Goal: Complete application form: Complete application form

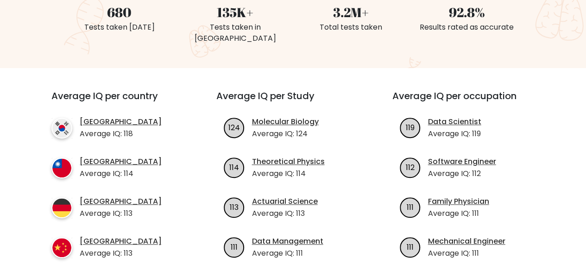
scroll to position [270, 0]
click at [279, 116] on link "Molecular Biology" at bounding box center [285, 121] width 67 height 11
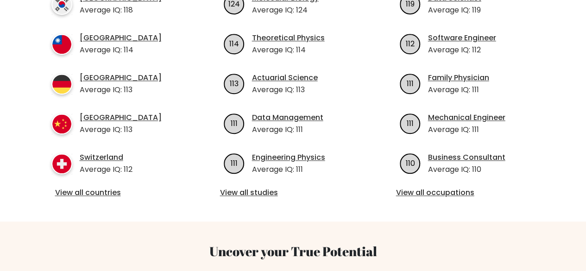
scroll to position [394, 0]
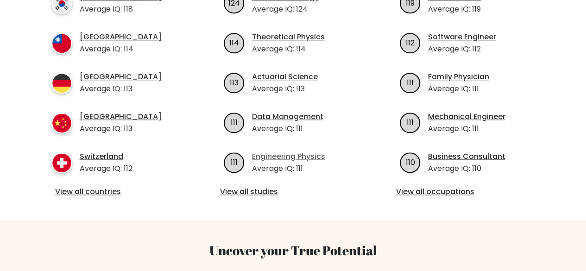
click at [277, 151] on link "Engineering Physics" at bounding box center [288, 156] width 73 height 11
click at [101, 186] on link "View all countries" at bounding box center [117, 191] width 124 height 11
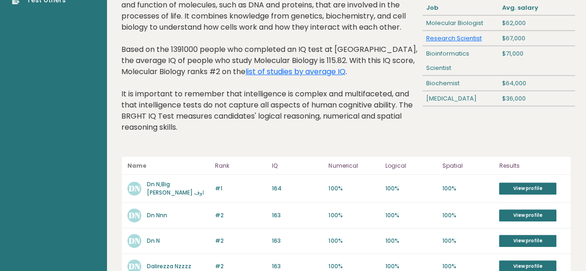
scroll to position [67, 0]
click at [162, 185] on link "Dn N,Big [PERSON_NAME] اوف" at bounding box center [175, 188] width 57 height 16
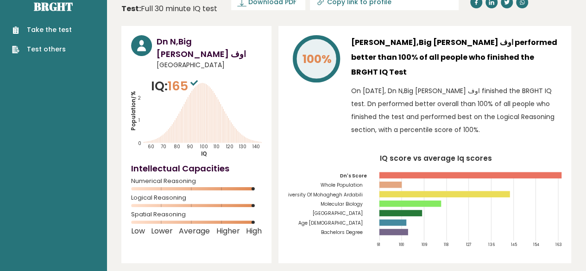
scroll to position [18, 0]
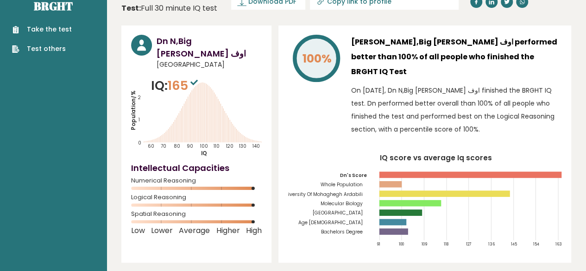
click at [380, 190] on rect at bounding box center [444, 193] width 131 height 6
click at [373, 175] on text "University Of Mohaghegh Ardabili" at bounding box center [328, 177] width 94 height 40
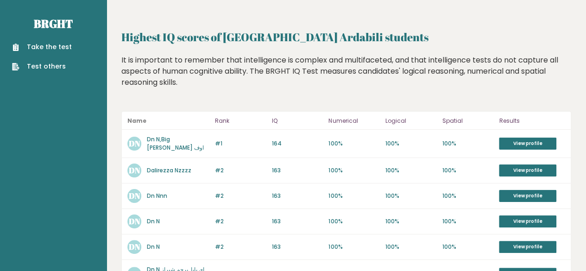
click at [170, 142] on link "Dn N,Big Dan اوف" at bounding box center [175, 143] width 57 height 16
click at [160, 167] on link "Dalirezza Nzzzz" at bounding box center [169, 170] width 44 height 8
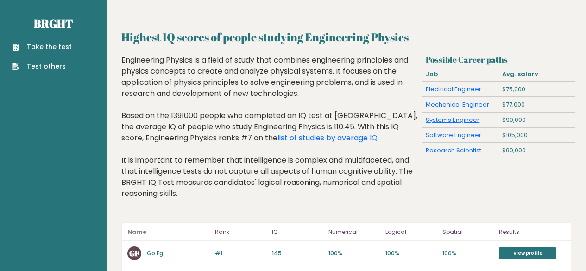
scroll to position [142, 0]
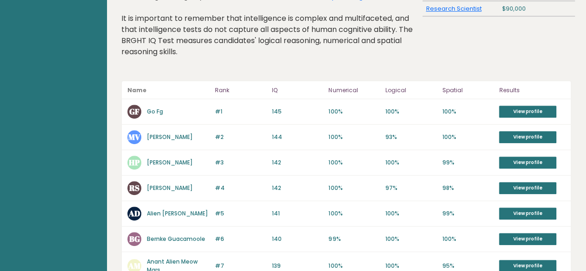
click at [153, 108] on link "Go Fg" at bounding box center [155, 111] width 16 height 8
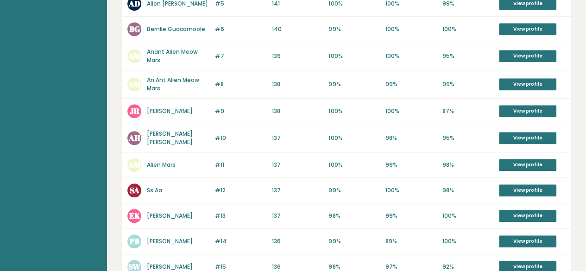
scroll to position [352, 0]
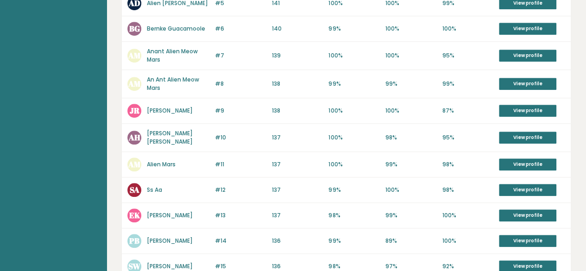
click at [177, 134] on link "[PERSON_NAME] [PERSON_NAME]" at bounding box center [170, 137] width 46 height 16
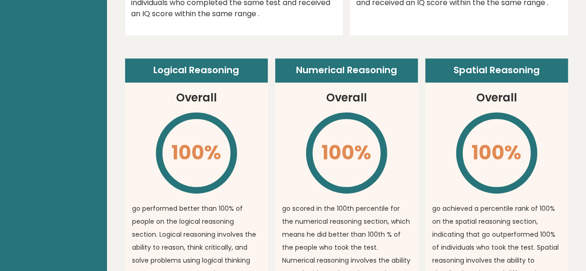
scroll to position [492, 0]
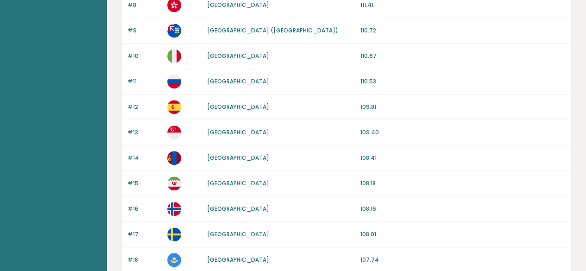
scroll to position [302, 0]
click at [213, 179] on link "[GEOGRAPHIC_DATA]" at bounding box center [238, 183] width 62 height 8
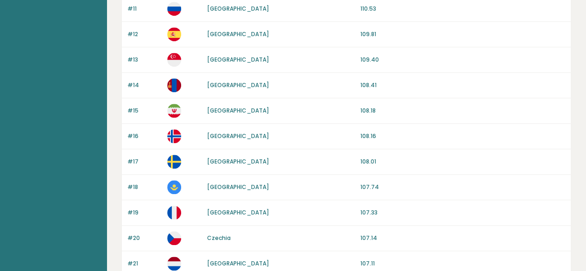
scroll to position [381, 0]
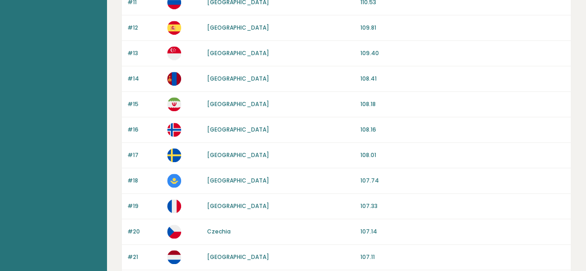
click at [215, 177] on link "Kazakhstan" at bounding box center [238, 181] width 62 height 8
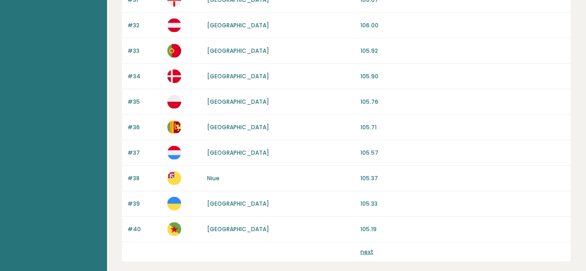
scroll to position [894, 0]
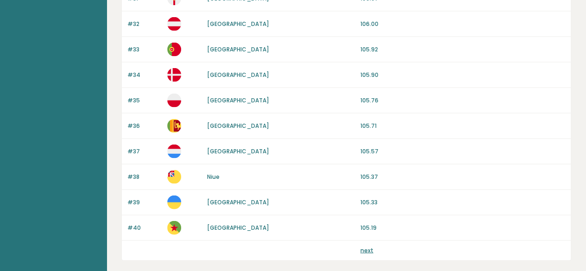
click at [368, 246] on link "next" at bounding box center [366, 250] width 13 height 8
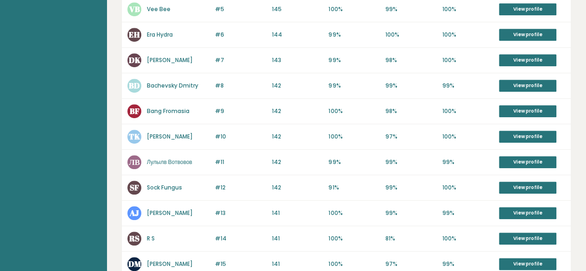
scroll to position [509, 0]
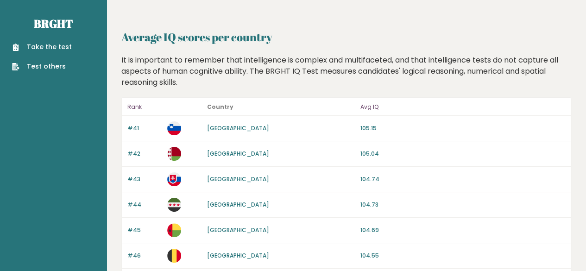
click at [60, 44] on link "Take the test" at bounding box center [42, 47] width 60 height 10
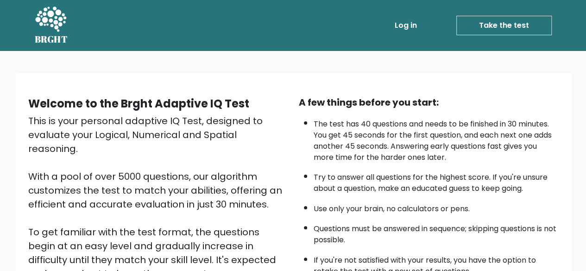
click at [403, 22] on link "Log in" at bounding box center [406, 25] width 30 height 19
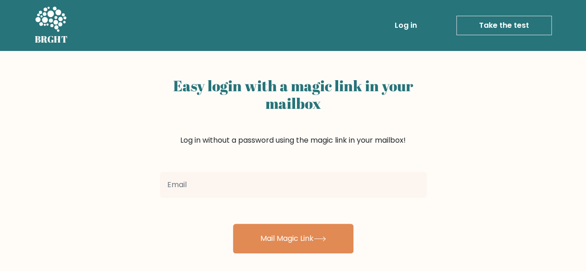
click at [249, 188] on input "email" at bounding box center [293, 185] width 267 height 26
type input "tahmidsamurai10@gmail.com"
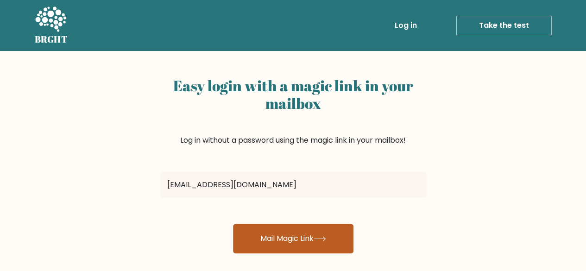
click at [269, 244] on button "Mail Magic Link" at bounding box center [293, 239] width 120 height 30
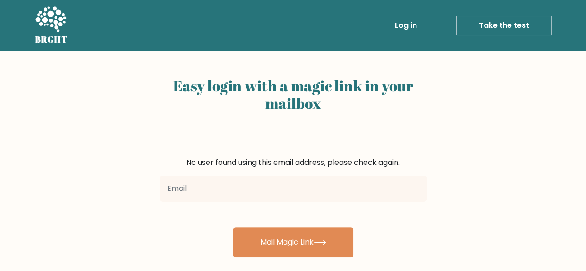
click at [234, 194] on input "email" at bounding box center [293, 189] width 267 height 26
click at [256, 159] on div "No user found using this email address, please check again." at bounding box center [293, 162] width 267 height 11
click at [495, 30] on link "Take the test" at bounding box center [503, 25] width 95 height 19
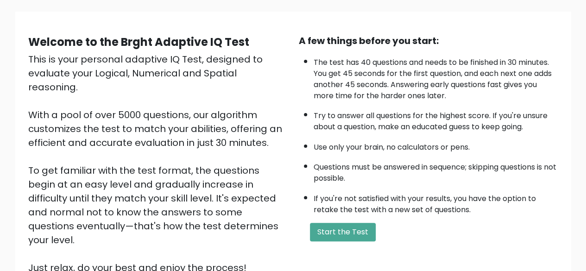
scroll to position [153, 0]
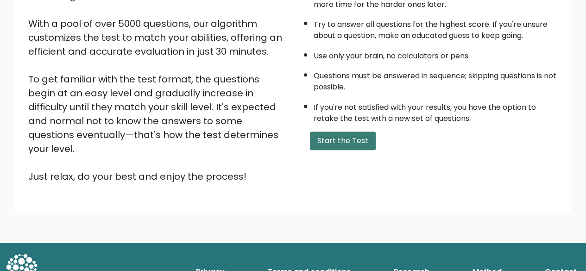
click at [352, 141] on button "Start the Test" at bounding box center [343, 141] width 66 height 19
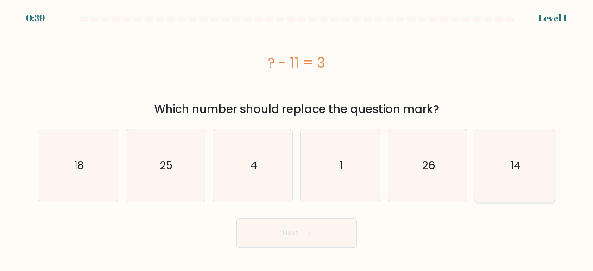
click at [510, 154] on icon "14" at bounding box center [515, 165] width 73 height 73
click at [297, 138] on input "f. 14" at bounding box center [296, 137] width 0 height 2
radio input "true"
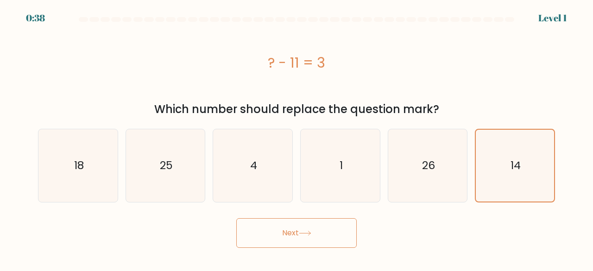
click at [284, 239] on button "Next" at bounding box center [296, 233] width 120 height 30
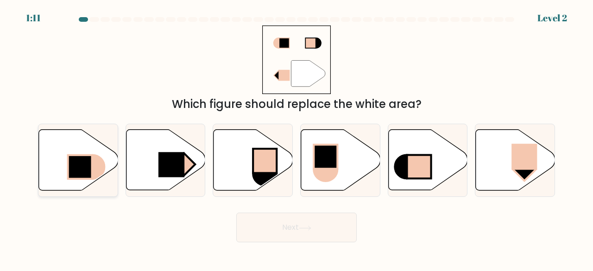
click at [88, 168] on rect at bounding box center [80, 167] width 24 height 24
click at [296, 138] on input "a." at bounding box center [296, 137] width 0 height 2
radio input "true"
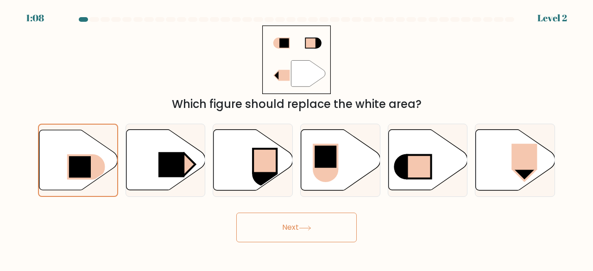
click at [277, 227] on button "Next" at bounding box center [296, 228] width 120 height 30
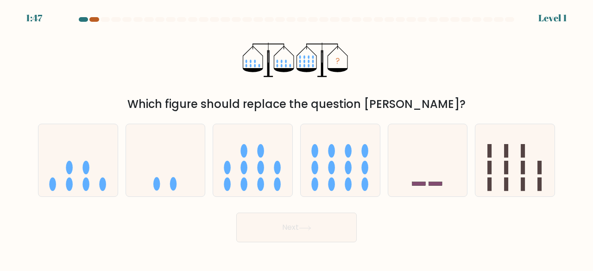
click at [92, 18] on div at bounding box center [93, 19] width 9 height 5
click at [334, 164] on ellipse at bounding box center [331, 167] width 7 height 13
click at [297, 138] on input "d." at bounding box center [296, 137] width 0 height 2
radio input "true"
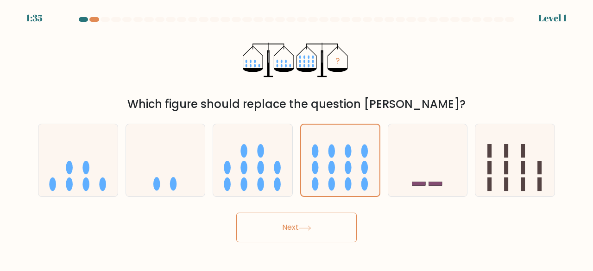
click at [311, 232] on button "Next" at bounding box center [296, 228] width 120 height 30
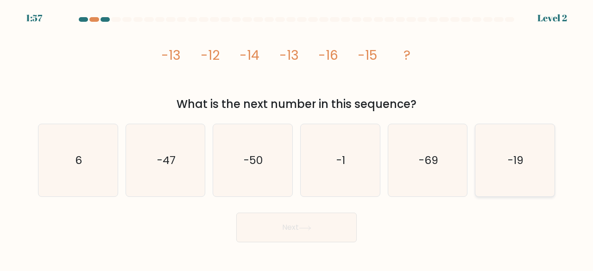
click at [506, 165] on icon "-19" at bounding box center [515, 160] width 73 height 73
click at [297, 138] on input "f. -19" at bounding box center [296, 137] width 0 height 2
radio input "true"
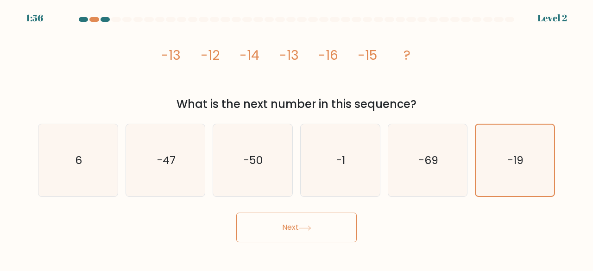
click at [327, 230] on button "Next" at bounding box center [296, 228] width 120 height 30
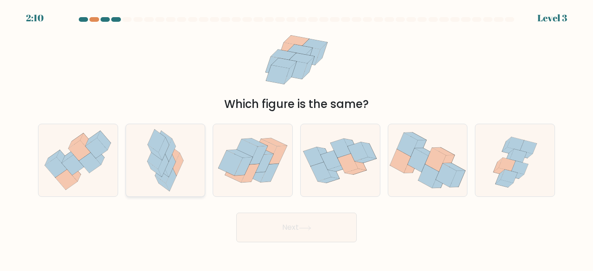
click at [189, 168] on icon at bounding box center [165, 160] width 47 height 73
click at [296, 138] on input "b." at bounding box center [296, 137] width 0 height 2
radio input "true"
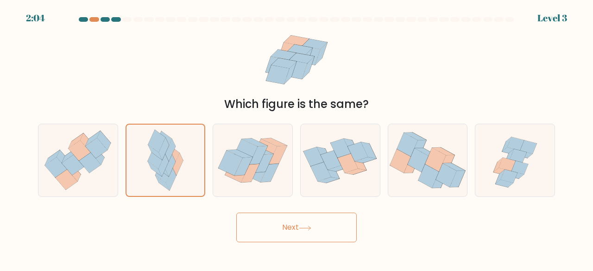
click at [286, 222] on button "Next" at bounding box center [296, 228] width 120 height 30
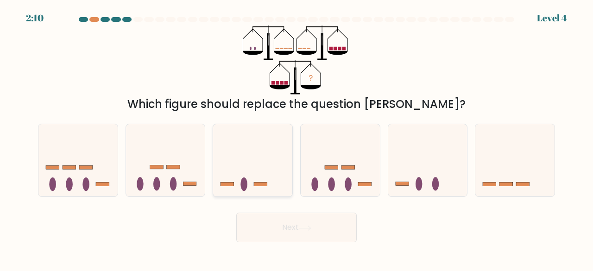
click at [251, 144] on icon at bounding box center [252, 159] width 79 height 65
click at [296, 138] on input "c." at bounding box center [296, 137] width 0 height 2
radio input "true"
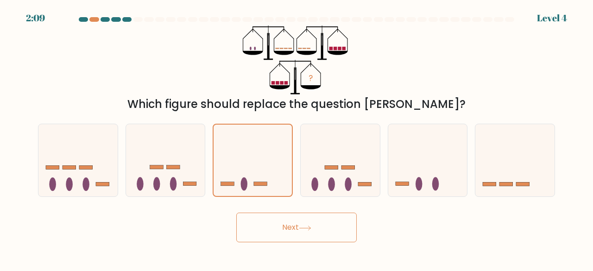
click at [269, 233] on button "Next" at bounding box center [296, 228] width 120 height 30
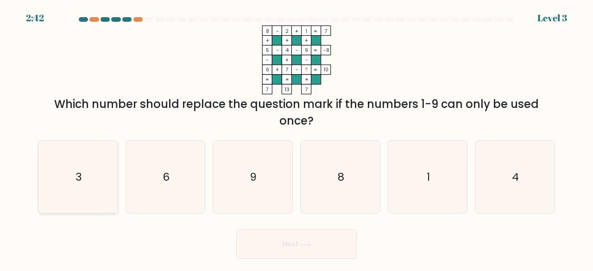
click at [107, 182] on icon "3" at bounding box center [78, 177] width 73 height 73
click at [296, 138] on input "a. 3" at bounding box center [296, 137] width 0 height 2
radio input "true"
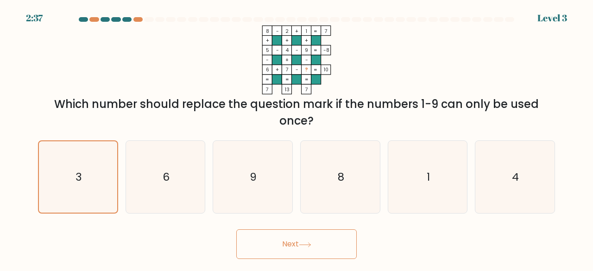
click at [289, 249] on button "Next" at bounding box center [296, 244] width 120 height 30
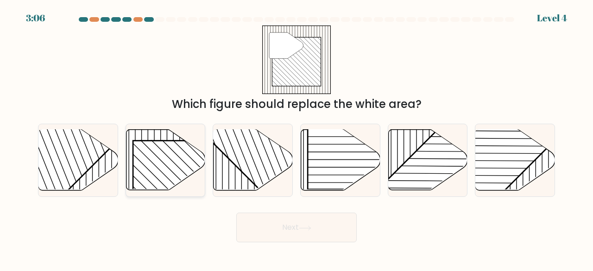
click at [166, 164] on rect at bounding box center [189, 197] width 113 height 113
click at [296, 138] on input "b." at bounding box center [296, 137] width 0 height 2
radio input "true"
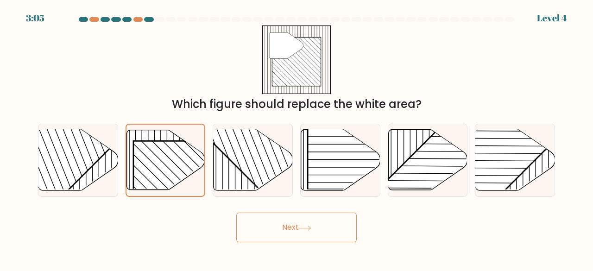
click at [262, 227] on button "Next" at bounding box center [296, 228] width 120 height 30
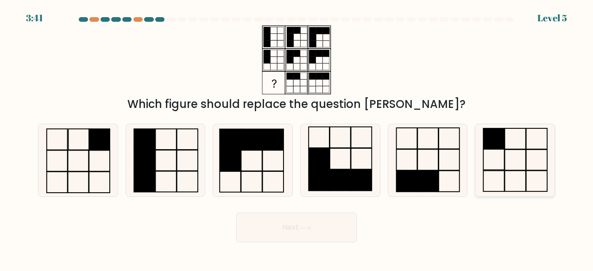
click at [511, 156] on icon at bounding box center [515, 160] width 73 height 73
click at [297, 138] on input "f." at bounding box center [296, 137] width 0 height 2
radio input "true"
click at [289, 237] on button "Next" at bounding box center [296, 228] width 120 height 30
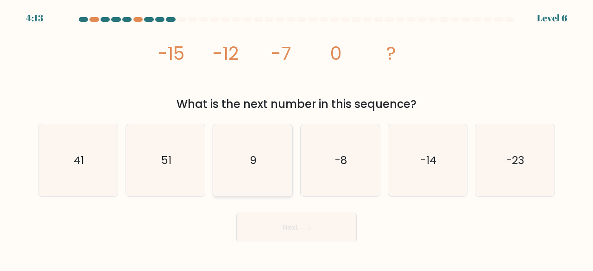
click at [243, 158] on icon "9" at bounding box center [252, 160] width 73 height 73
click at [296, 138] on input "c. 9" at bounding box center [296, 137] width 0 height 2
radio input "true"
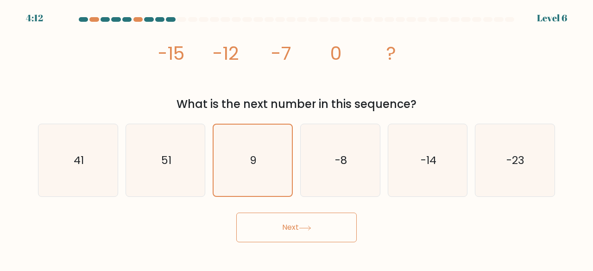
click at [282, 232] on button "Next" at bounding box center [296, 228] width 120 height 30
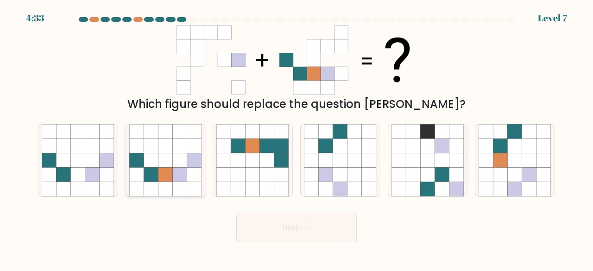
click at [177, 181] on icon at bounding box center [180, 175] width 14 height 14
click at [296, 138] on input "b." at bounding box center [296, 137] width 0 height 2
radio input "true"
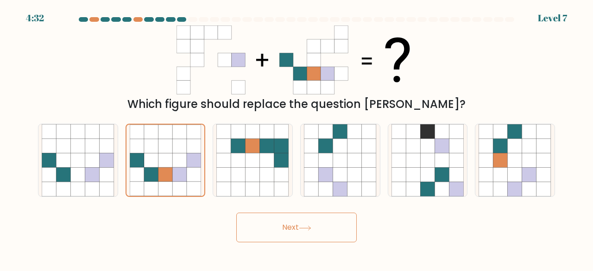
click at [284, 234] on button "Next" at bounding box center [296, 228] width 120 height 30
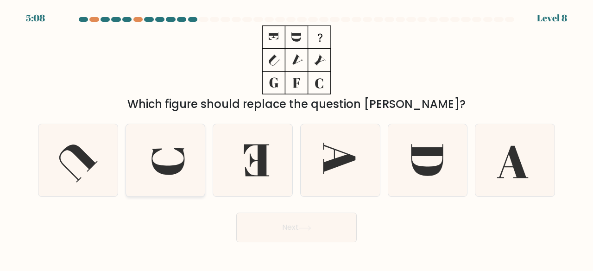
click at [182, 161] on icon at bounding box center [165, 160] width 73 height 73
click at [296, 138] on input "b." at bounding box center [296, 137] width 0 height 2
radio input "true"
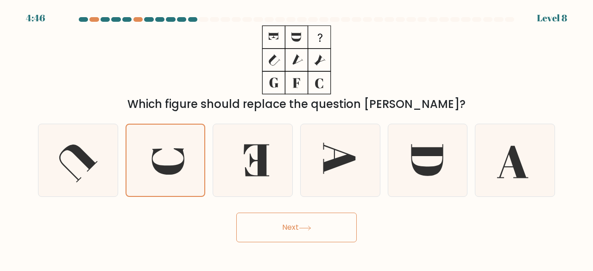
click at [280, 228] on button "Next" at bounding box center [296, 228] width 120 height 30
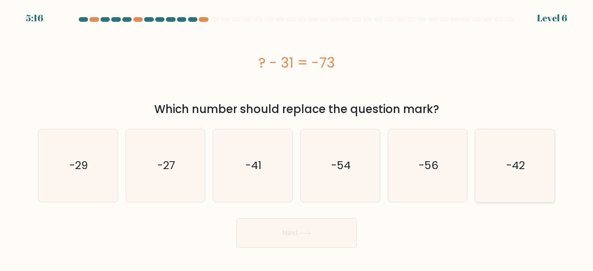
click at [508, 164] on text "-42" at bounding box center [515, 165] width 19 height 15
click at [297, 138] on input "f. -42" at bounding box center [296, 137] width 0 height 2
radio input "true"
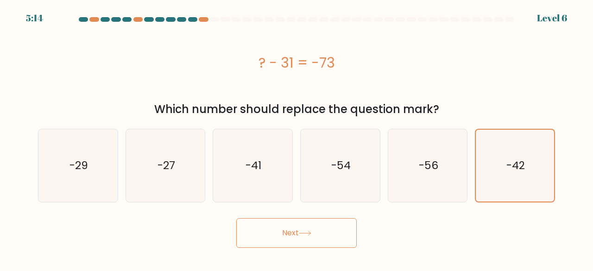
click at [270, 235] on button "Next" at bounding box center [296, 233] width 120 height 30
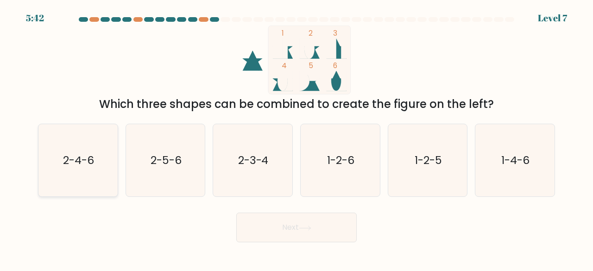
click at [97, 169] on icon "2-4-6" at bounding box center [78, 160] width 73 height 73
click at [296, 138] on input "a. 2-4-6" at bounding box center [296, 137] width 0 height 2
radio input "true"
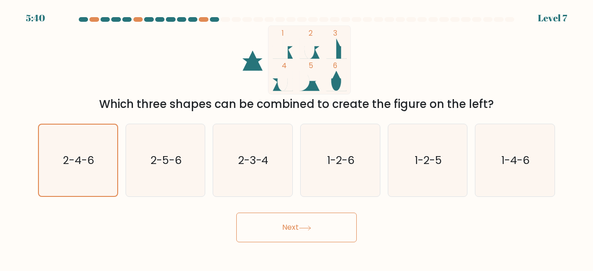
click at [293, 228] on button "Next" at bounding box center [296, 228] width 120 height 30
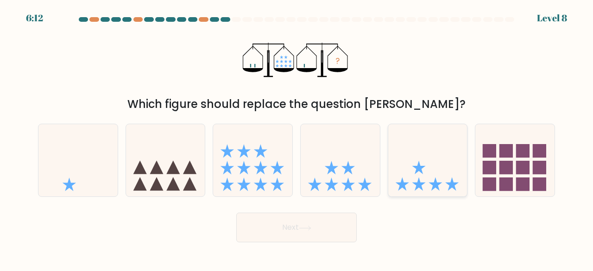
click at [410, 175] on icon at bounding box center [427, 159] width 79 height 65
click at [297, 138] on input "e." at bounding box center [296, 137] width 0 height 2
radio input "true"
click at [291, 227] on button "Next" at bounding box center [296, 228] width 120 height 30
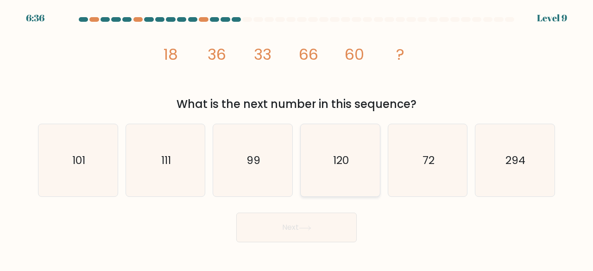
click at [337, 168] on icon "120" at bounding box center [340, 160] width 73 height 73
click at [297, 138] on input "d. 120" at bounding box center [296, 137] width 0 height 2
radio input "true"
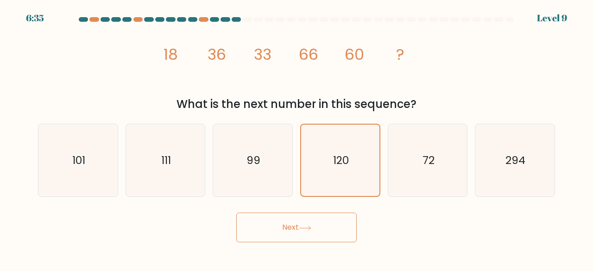
click at [302, 233] on button "Next" at bounding box center [296, 228] width 120 height 30
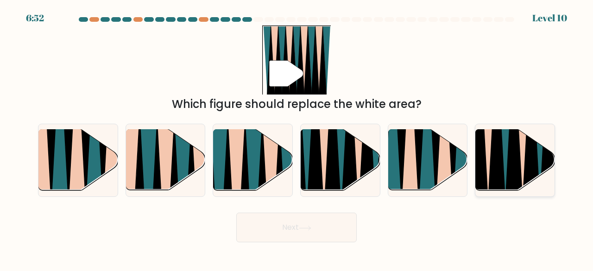
click at [509, 158] on icon at bounding box center [514, 130] width 18 height 158
click at [297, 138] on input "f." at bounding box center [296, 137] width 0 height 2
radio input "true"
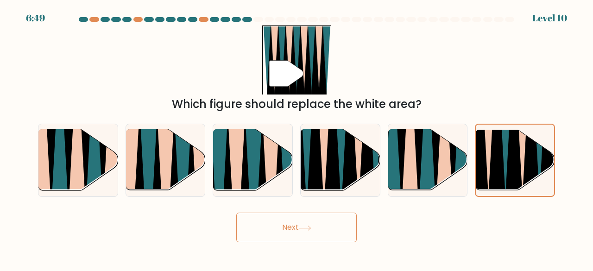
click at [315, 227] on button "Next" at bounding box center [296, 228] width 120 height 30
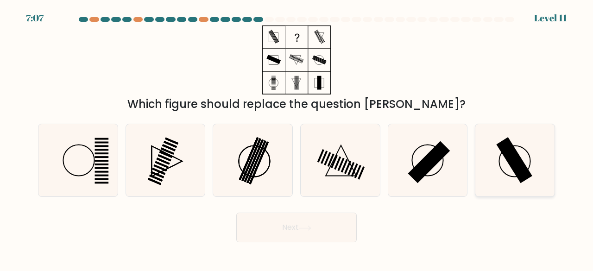
click at [501, 163] on icon at bounding box center [515, 160] width 73 height 73
click at [297, 138] on input "f." at bounding box center [296, 137] width 0 height 2
radio input "true"
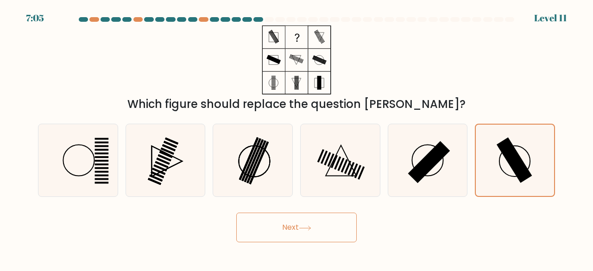
click at [295, 230] on button "Next" at bounding box center [296, 228] width 120 height 30
click at [315, 235] on button "Next" at bounding box center [296, 228] width 120 height 30
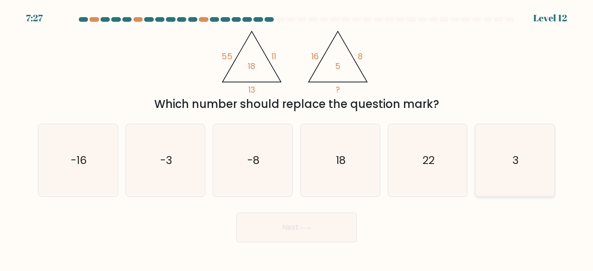
click at [503, 168] on icon "3" at bounding box center [515, 160] width 73 height 73
click at [297, 138] on input "f. 3" at bounding box center [296, 137] width 0 height 2
radio input "true"
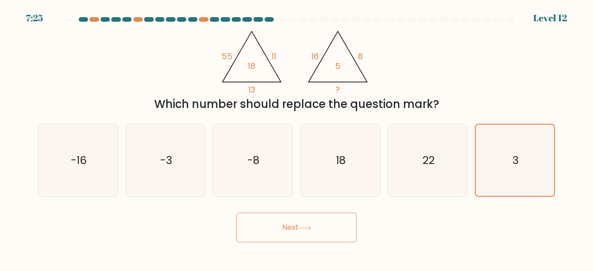
click at [321, 229] on button "Next" at bounding box center [296, 228] width 120 height 30
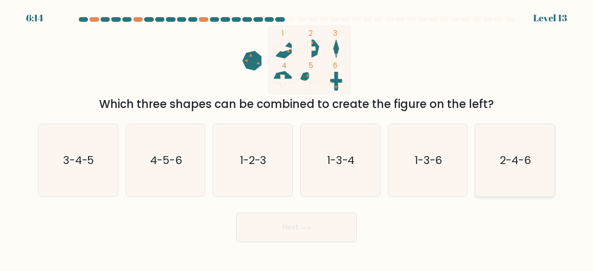
click at [500, 151] on icon "2-4-6" at bounding box center [515, 160] width 73 height 73
click at [297, 138] on input "f. 2-4-6" at bounding box center [296, 137] width 0 height 2
radio input "true"
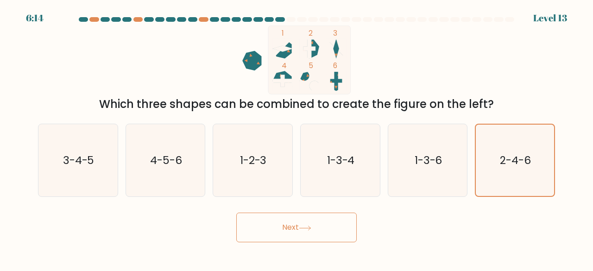
click at [311, 233] on button "Next" at bounding box center [296, 228] width 120 height 30
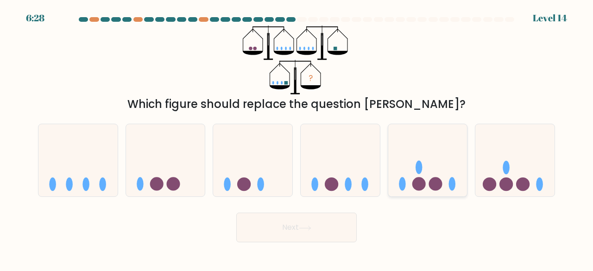
click at [398, 151] on icon at bounding box center [427, 159] width 79 height 65
click at [297, 138] on input "e." at bounding box center [296, 137] width 0 height 2
radio input "true"
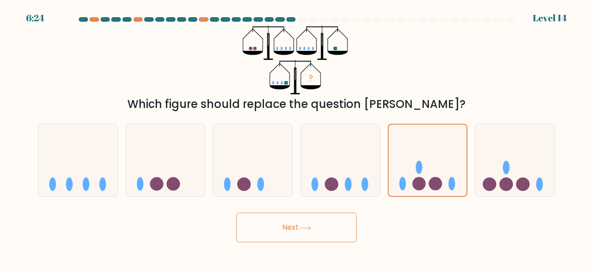
click at [318, 227] on button "Next" at bounding box center [296, 228] width 120 height 30
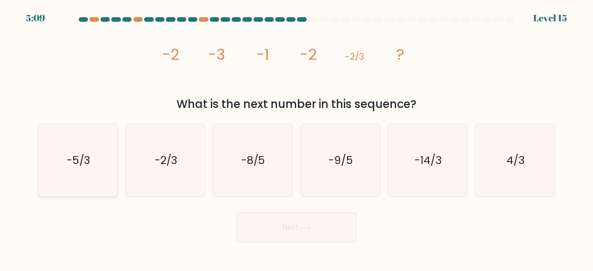
click at [106, 162] on icon "-5/3" at bounding box center [78, 160] width 73 height 73
click at [296, 138] on input "a. -5/3" at bounding box center [296, 137] width 0 height 2
radio input "true"
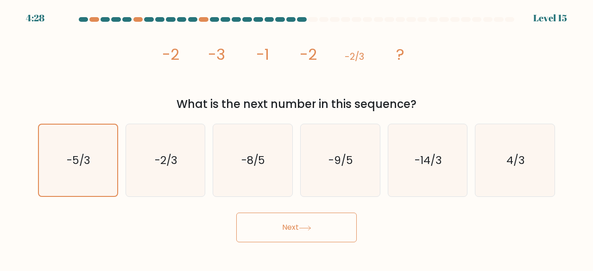
click at [282, 226] on button "Next" at bounding box center [296, 228] width 120 height 30
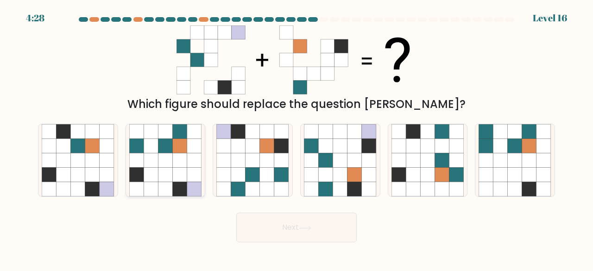
click at [166, 160] on icon at bounding box center [165, 160] width 14 height 14
click at [296, 138] on input "b." at bounding box center [296, 137] width 0 height 2
radio input "true"
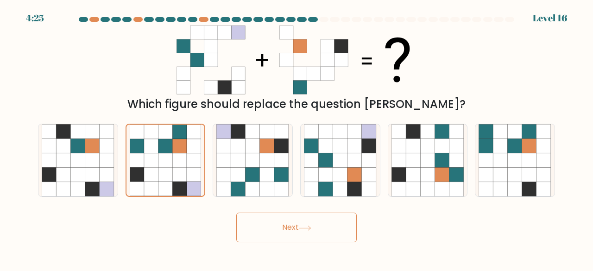
click at [280, 231] on button "Next" at bounding box center [296, 228] width 120 height 30
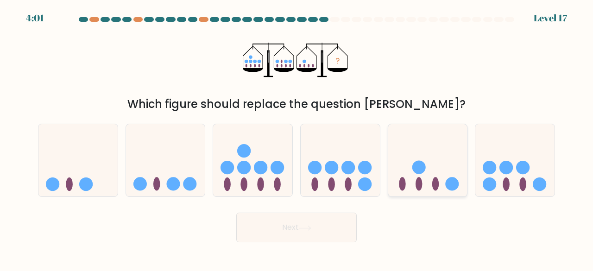
click at [447, 178] on icon at bounding box center [427, 159] width 79 height 65
click at [297, 138] on input "e." at bounding box center [296, 137] width 0 height 2
radio input "true"
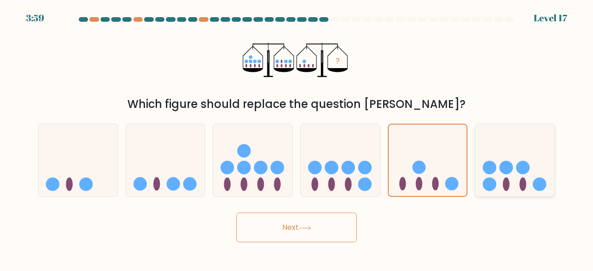
click at [483, 177] on icon at bounding box center [514, 159] width 79 height 65
click at [297, 138] on input "f." at bounding box center [296, 137] width 0 height 2
radio input "true"
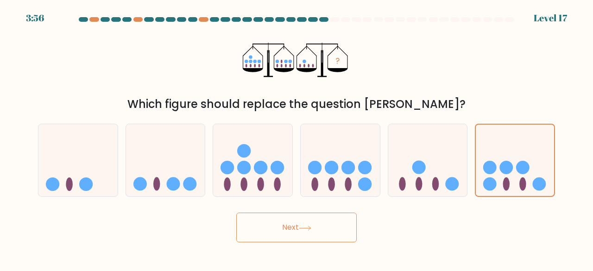
click at [278, 232] on button "Next" at bounding box center [296, 228] width 120 height 30
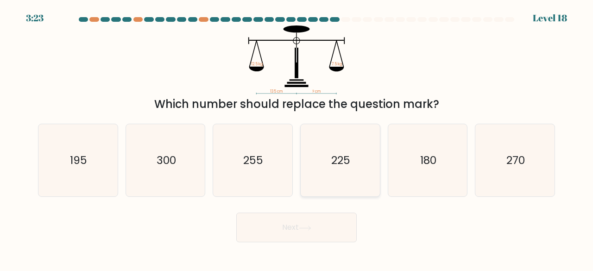
click at [358, 156] on icon "225" at bounding box center [340, 160] width 73 height 73
click at [297, 138] on input "d. 225" at bounding box center [296, 137] width 0 height 2
radio input "true"
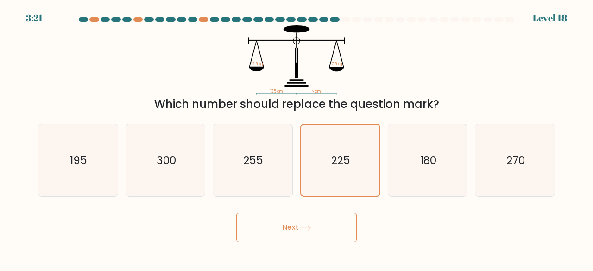
click at [294, 233] on button "Next" at bounding box center [296, 228] width 120 height 30
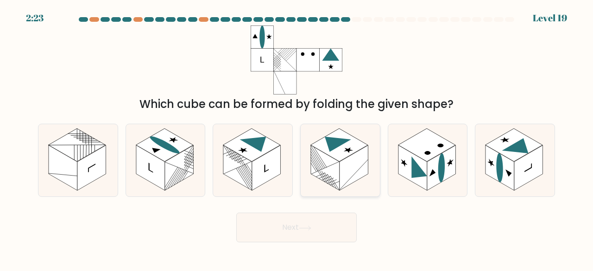
click at [352, 177] on rect at bounding box center [354, 167] width 29 height 45
click at [297, 138] on input "d." at bounding box center [296, 137] width 0 height 2
radio input "true"
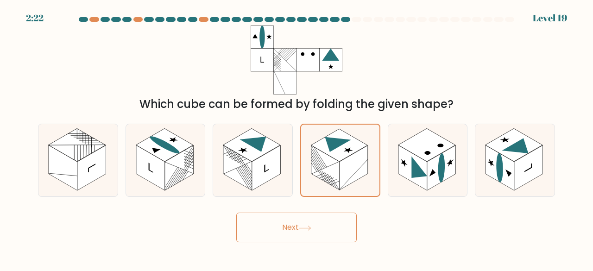
click at [317, 232] on button "Next" at bounding box center [296, 228] width 120 height 30
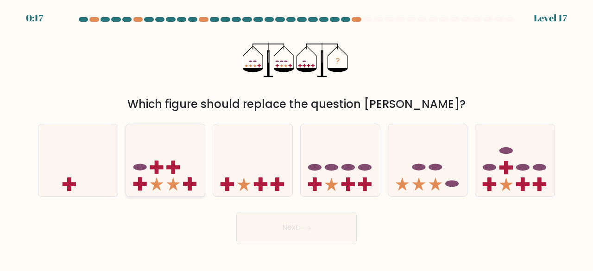
click at [170, 178] on icon at bounding box center [165, 159] width 79 height 65
click at [296, 138] on input "b." at bounding box center [296, 137] width 0 height 2
radio input "true"
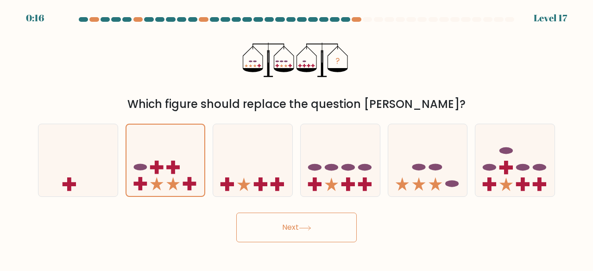
click at [264, 224] on button "Next" at bounding box center [296, 228] width 120 height 30
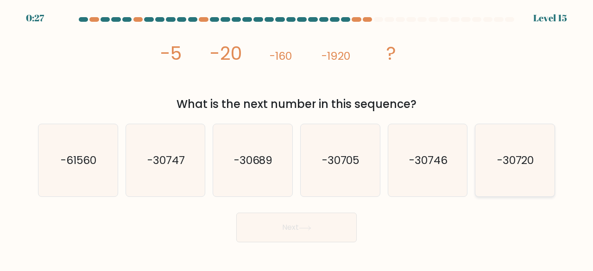
click at [534, 162] on text "-30720" at bounding box center [515, 159] width 37 height 15
click at [297, 138] on input "f. -30720" at bounding box center [296, 137] width 0 height 2
radio input "true"
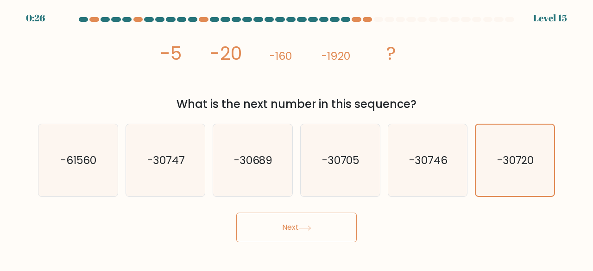
click at [334, 229] on button "Next" at bounding box center [296, 228] width 120 height 30
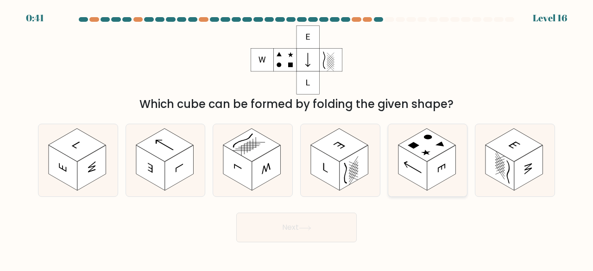
click at [441, 176] on rect at bounding box center [441, 167] width 29 height 45
click at [297, 138] on input "e." at bounding box center [296, 137] width 0 height 2
radio input "true"
click at [368, 180] on icon at bounding box center [340, 160] width 79 height 73
click at [297, 138] on input "d." at bounding box center [296, 137] width 0 height 2
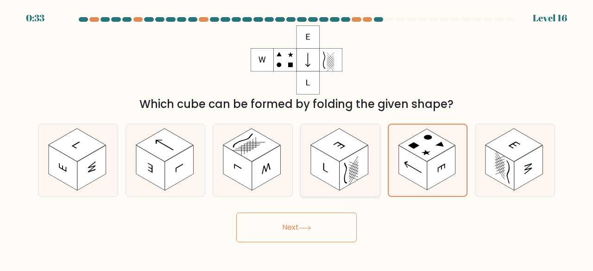
radio input "true"
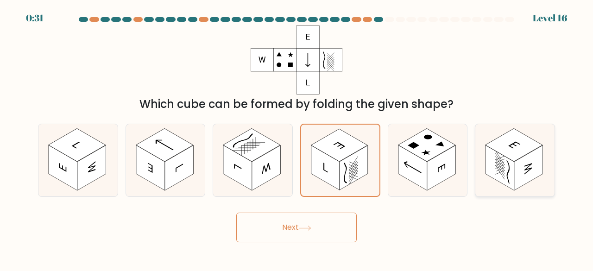
click at [500, 172] on rect at bounding box center [499, 167] width 29 height 45
click at [297, 138] on input "f." at bounding box center [296, 137] width 0 height 2
radio input "true"
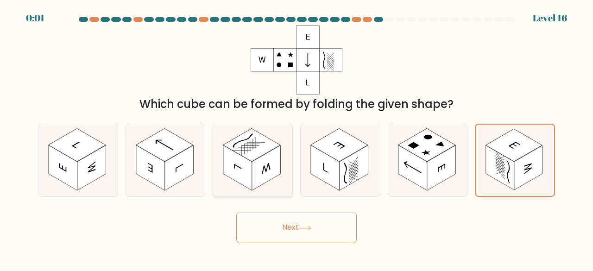
click at [274, 166] on rect at bounding box center [266, 167] width 29 height 45
click at [296, 138] on input "c." at bounding box center [296, 137] width 0 height 2
radio input "true"
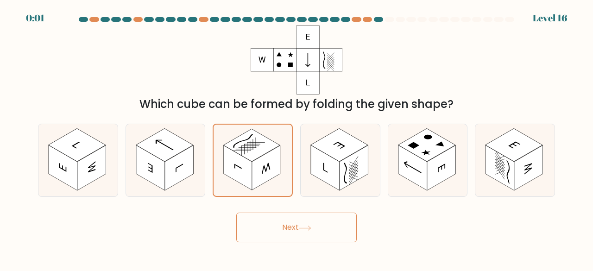
drag, startPoint x: 309, startPoint y: 247, endPoint x: 301, endPoint y: 232, distance: 17.0
click at [301, 232] on body "0:01 Level 16" at bounding box center [296, 135] width 593 height 271
click at [298, 231] on button "Next" at bounding box center [296, 228] width 120 height 30
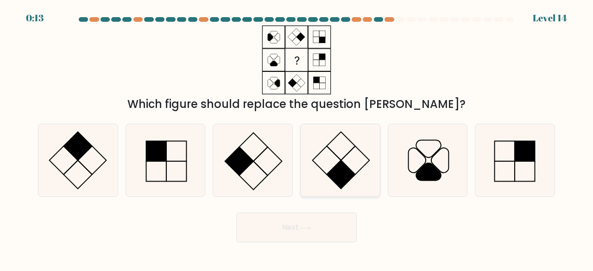
click at [340, 160] on rect at bounding box center [341, 146] width 29 height 29
click at [297, 138] on input "d." at bounding box center [296, 137] width 0 height 2
radio input "true"
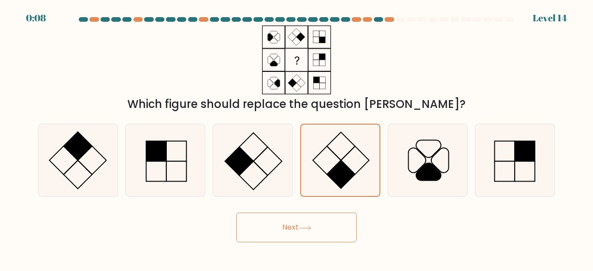
click at [297, 227] on button "Next" at bounding box center [296, 228] width 120 height 30
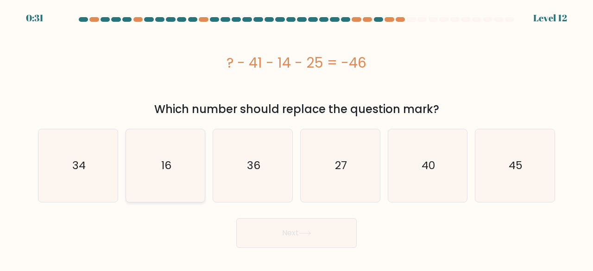
click at [132, 163] on icon "16" at bounding box center [165, 165] width 73 height 73
click at [296, 138] on input "b. 16" at bounding box center [296, 137] width 0 height 2
radio input "true"
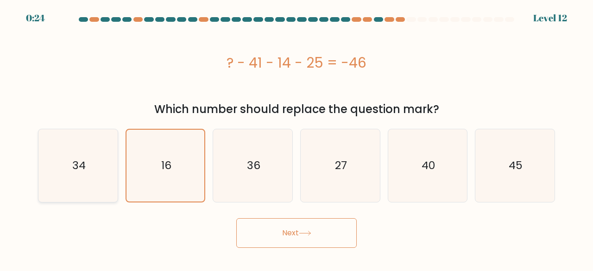
click at [103, 165] on icon "34" at bounding box center [78, 165] width 73 height 73
click at [296, 138] on input "a. 34" at bounding box center [296, 137] width 0 height 2
radio input "true"
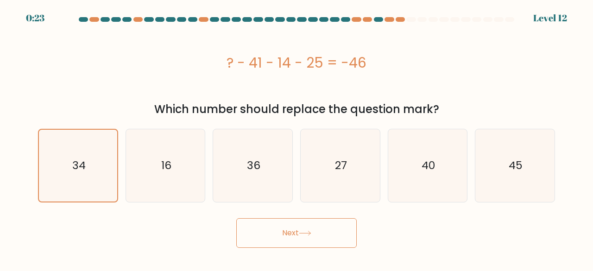
click at [283, 237] on button "Next" at bounding box center [296, 233] width 120 height 30
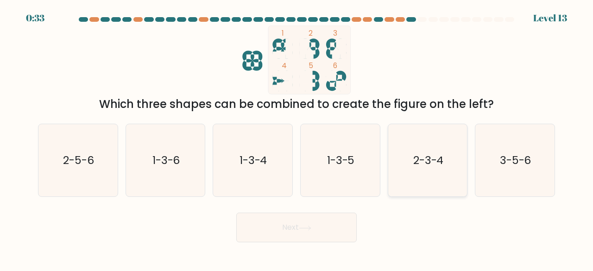
click at [418, 162] on text "2-3-4" at bounding box center [428, 159] width 31 height 15
click at [297, 138] on input "e. 2-3-4" at bounding box center [296, 137] width 0 height 2
radio input "true"
click at [317, 232] on button "Next" at bounding box center [296, 228] width 120 height 30
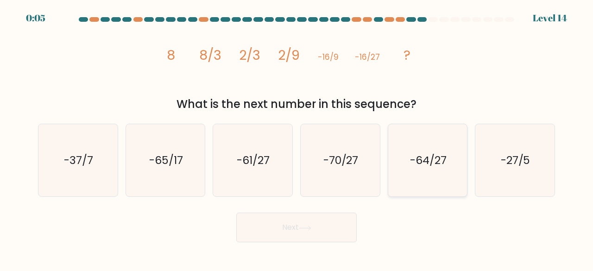
click at [415, 160] on text "-64/27" at bounding box center [428, 159] width 37 height 15
click at [297, 138] on input "e. -64/27" at bounding box center [296, 137] width 0 height 2
radio input "true"
click at [321, 228] on button "Next" at bounding box center [296, 228] width 120 height 30
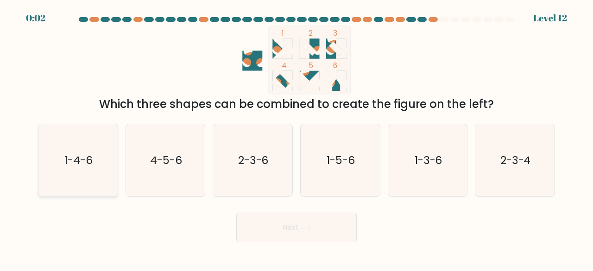
click at [96, 171] on icon "1-4-6" at bounding box center [78, 160] width 73 height 73
click at [296, 138] on input "a. 1-4-6" at bounding box center [296, 137] width 0 height 2
radio input "true"
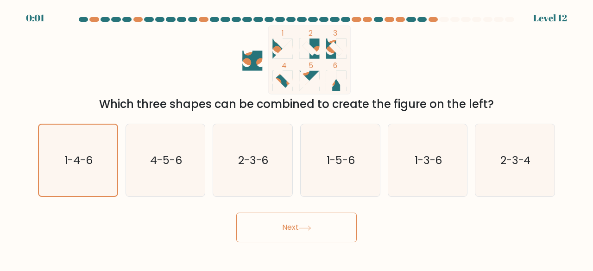
click at [276, 230] on button "Next" at bounding box center [296, 228] width 120 height 30
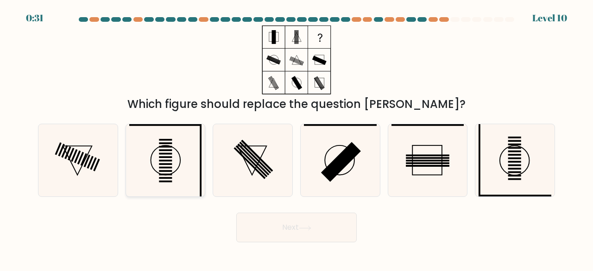
click at [185, 168] on icon at bounding box center [165, 160] width 73 height 73
click at [296, 138] on input "b." at bounding box center [296, 137] width 0 height 2
radio input "true"
click at [275, 224] on button "Next" at bounding box center [296, 228] width 120 height 30
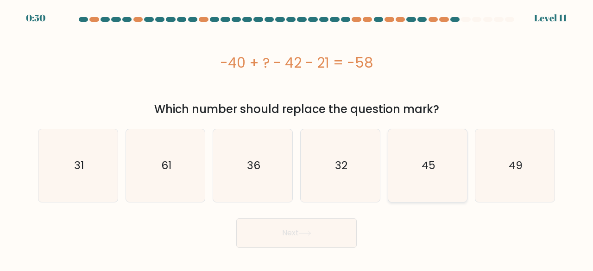
click at [447, 151] on icon "45" at bounding box center [427, 165] width 73 height 73
click at [297, 138] on input "e. 45" at bounding box center [296, 137] width 0 height 2
radio input "true"
click at [300, 238] on button "Next" at bounding box center [296, 233] width 120 height 30
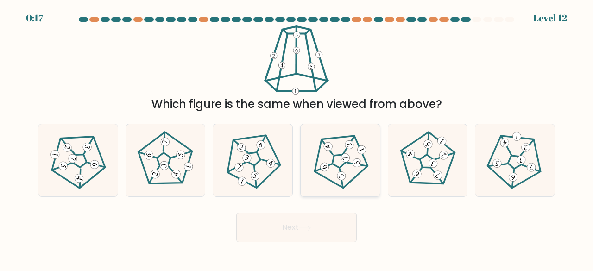
click at [347, 164] on 360 at bounding box center [357, 164] width 20 height 17
click at [297, 138] on input "d." at bounding box center [296, 137] width 0 height 2
radio input "true"
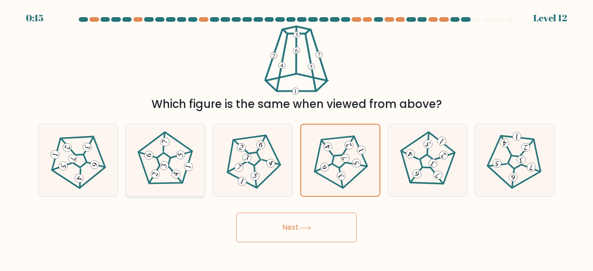
click at [188, 167] on 778 at bounding box center [188, 166] width 11 height 11
click at [296, 138] on input "b." at bounding box center [296, 137] width 0 height 2
radio input "true"
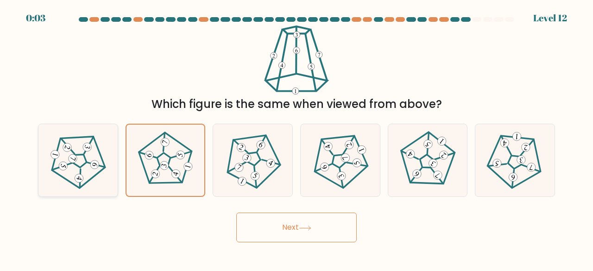
click at [97, 158] on icon at bounding box center [78, 160] width 58 height 58
click at [296, 138] on input "a." at bounding box center [296, 137] width 0 height 2
radio input "true"
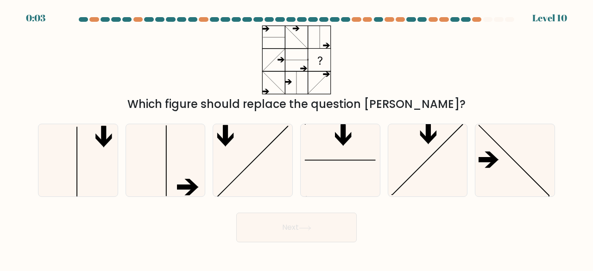
click at [473, 182] on div "f." at bounding box center [515, 161] width 88 height 74
click at [483, 177] on icon at bounding box center [515, 160] width 73 height 73
click at [297, 138] on input "f." at bounding box center [296, 137] width 0 height 2
radio input "true"
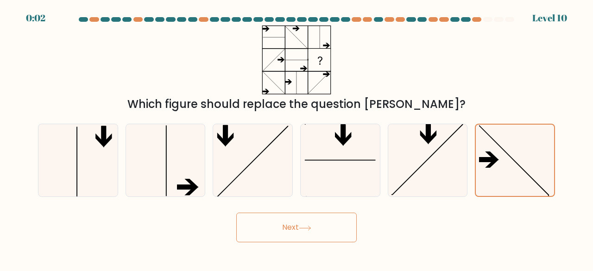
click at [324, 225] on button "Next" at bounding box center [296, 228] width 120 height 30
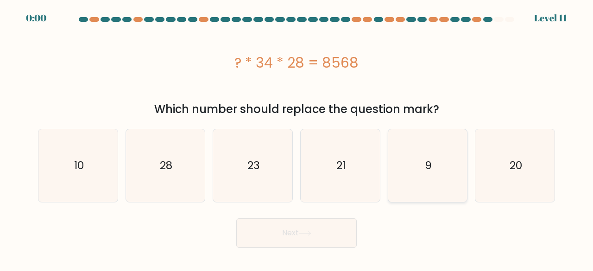
click at [435, 172] on icon "9" at bounding box center [427, 165] width 73 height 73
click at [297, 138] on input "e. 9" at bounding box center [296, 137] width 0 height 2
radio input "true"
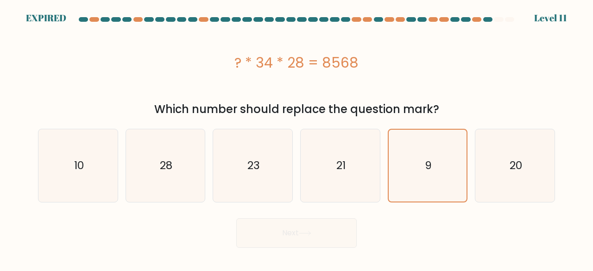
click at [318, 236] on div "Next" at bounding box center [296, 231] width 528 height 34
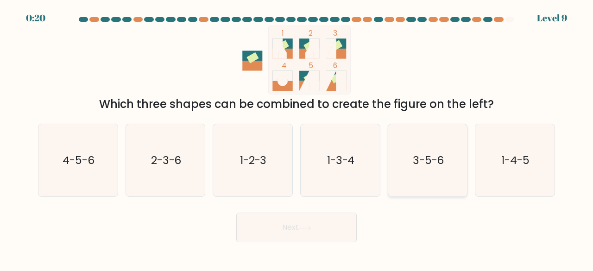
click at [389, 159] on div "3-5-6" at bounding box center [428, 161] width 80 height 74
click at [297, 138] on input "e. 3-5-6" at bounding box center [296, 137] width 0 height 2
radio input "true"
click at [319, 222] on button "Next" at bounding box center [296, 228] width 120 height 30
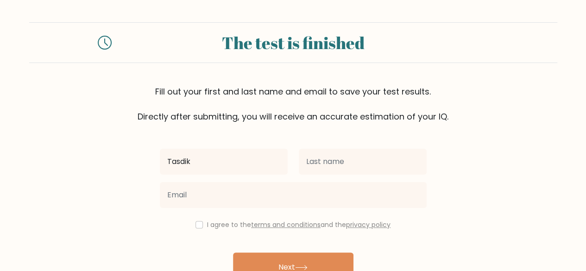
type input "Tasdik"
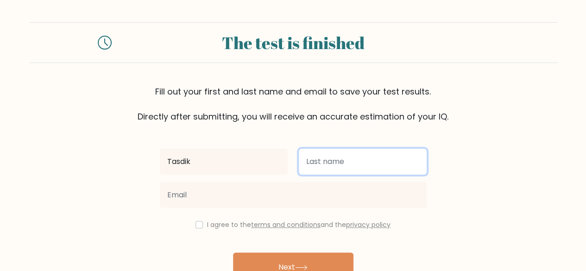
click at [314, 168] on input "text" at bounding box center [363, 162] width 128 height 26
type input "Shahir"
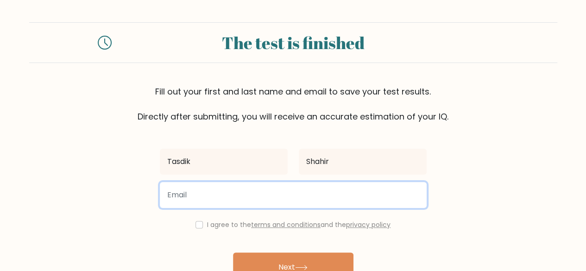
click at [268, 202] on input "email" at bounding box center [293, 195] width 267 height 26
type input "tahmidmuhtasim2@gmail.com"
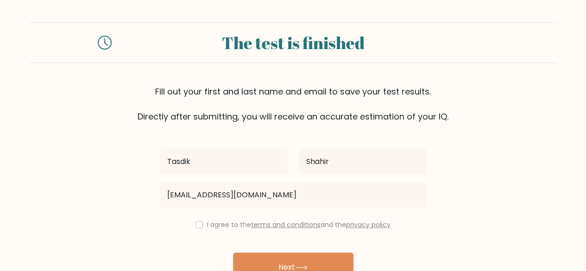
click at [202, 227] on div "I agree to the terms and conditions and the privacy policy" at bounding box center [293, 224] width 278 height 11
click at [200, 226] on input "checkbox" at bounding box center [198, 224] width 7 height 7
checkbox input "true"
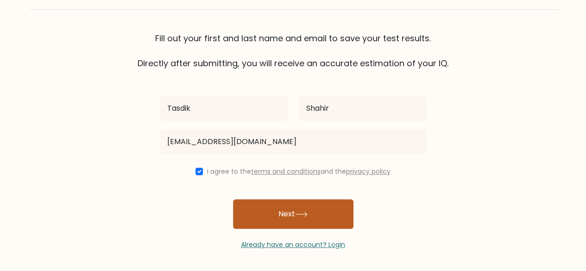
click at [277, 211] on button "Next" at bounding box center [293, 214] width 120 height 30
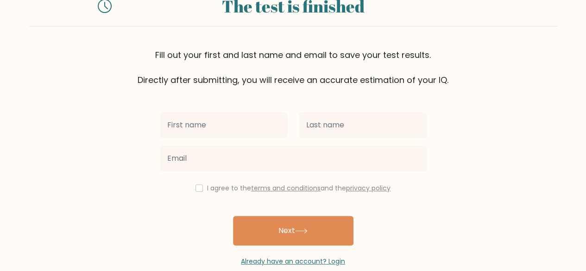
scroll to position [80, 0]
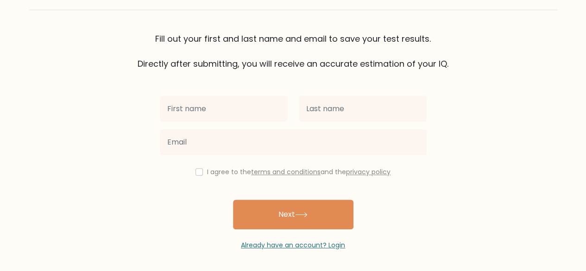
click at [217, 109] on input "text" at bounding box center [224, 109] width 128 height 26
type input "tasdik"
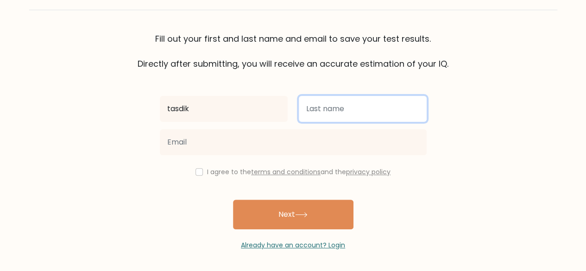
click at [317, 113] on input "text" at bounding box center [363, 109] width 128 height 26
type input "Shahir"
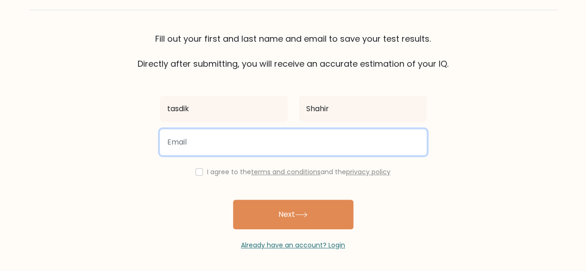
click at [312, 148] on input "email" at bounding box center [293, 142] width 267 height 26
click at [265, 142] on input "email" at bounding box center [293, 142] width 267 height 26
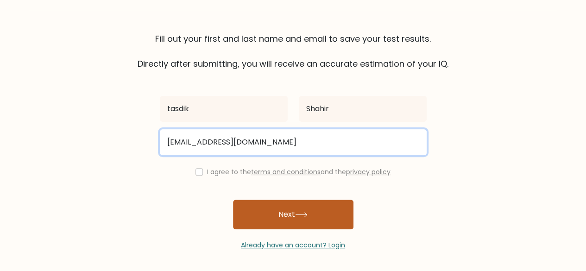
type input "[EMAIL_ADDRESS][DOMAIN_NAME]"
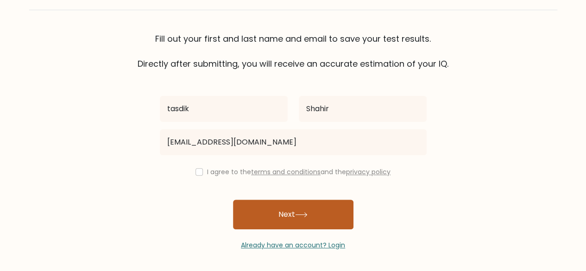
click at [277, 212] on button "Next" at bounding box center [293, 215] width 120 height 30
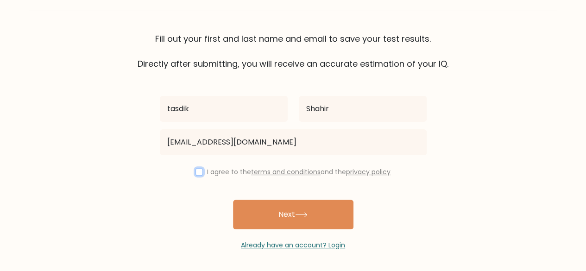
click at [198, 170] on input "checkbox" at bounding box center [198, 171] width 7 height 7
checkbox input "true"
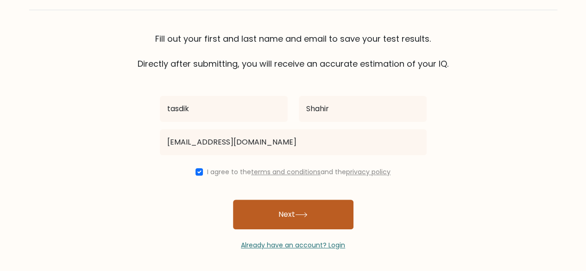
click at [266, 207] on button "Next" at bounding box center [293, 215] width 120 height 30
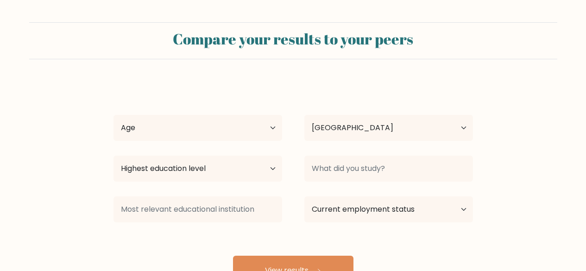
select select "US"
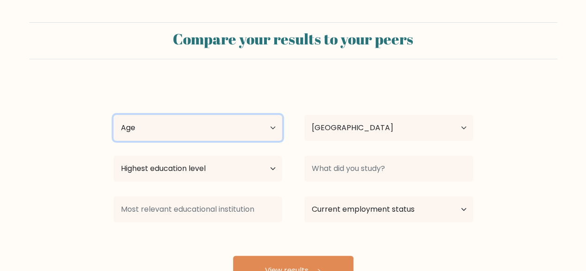
click at [270, 128] on select "Age Under 18 years old 18-24 years old 25-34 years old 35-44 years old 45-54 ye…" at bounding box center [197, 128] width 169 height 26
select select "min_18"
click at [113, 115] on select "Age Under 18 years old 18-24 years old 25-34 years old 35-44 years old 45-54 ye…" at bounding box center [197, 128] width 169 height 26
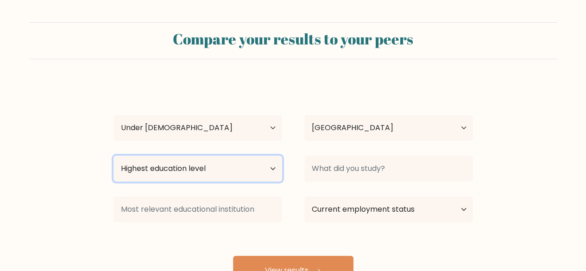
click at [281, 170] on select "Highest education level No schooling Primary Lower Secondary Upper Secondary Oc…" at bounding box center [197, 169] width 169 height 26
select select "upper_secondary"
click at [113, 156] on select "Highest education level No schooling Primary Lower Secondary Upper Secondary Oc…" at bounding box center [197, 169] width 169 height 26
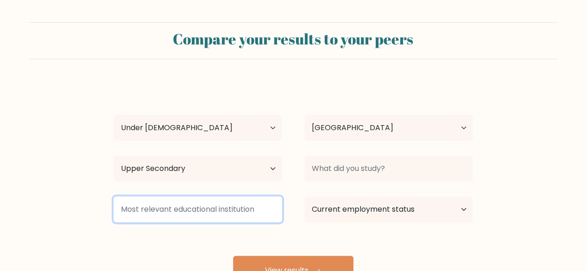
click at [262, 213] on input at bounding box center [197, 209] width 169 height 26
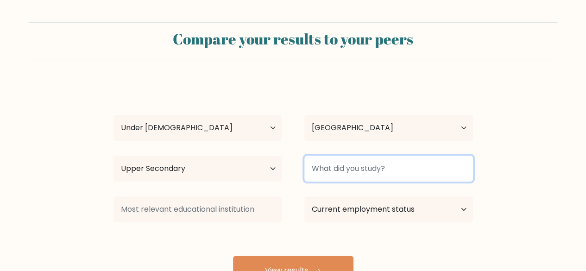
click at [410, 165] on input at bounding box center [388, 169] width 169 height 26
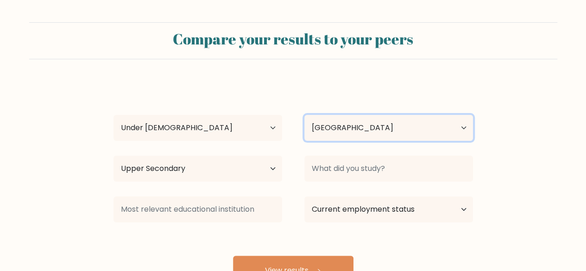
click at [412, 133] on select "Country Afghanistan Albania Algeria American Samoa Andorra Angola Anguilla Anta…" at bounding box center [388, 128] width 169 height 26
select select "BD"
click at [304, 115] on select "Country Afghanistan Albania Algeria American Samoa Andorra Angola Anguilla Anta…" at bounding box center [388, 128] width 169 height 26
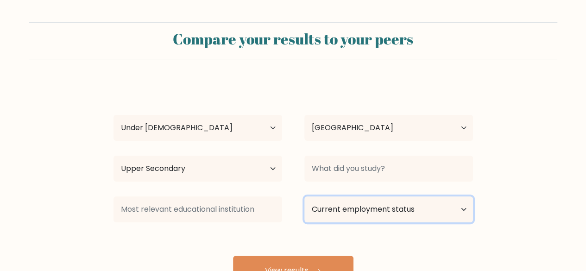
click at [362, 209] on select "Current employment status Employed Student Retired Other / prefer not to answer" at bounding box center [388, 209] width 169 height 26
select select "student"
click at [304, 196] on select "Current employment status Employed Student Retired Other / prefer not to answer" at bounding box center [388, 209] width 169 height 26
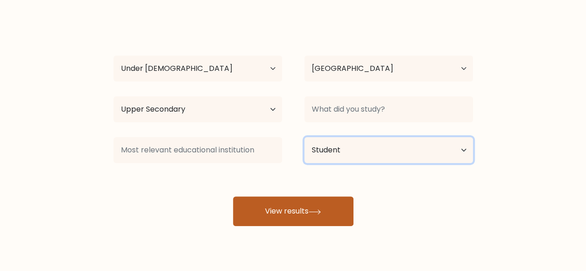
scroll to position [63, 0]
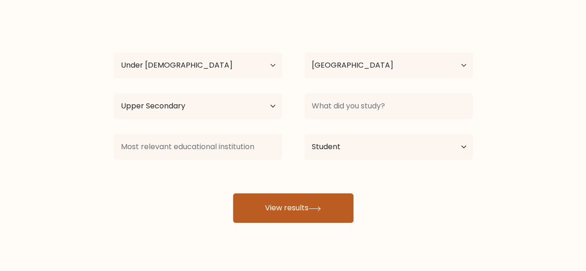
click at [287, 213] on button "View results" at bounding box center [293, 208] width 120 height 30
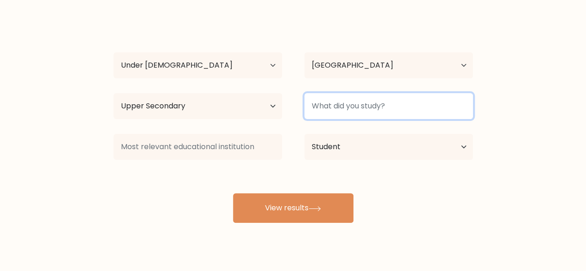
click at [342, 106] on input at bounding box center [388, 106] width 169 height 26
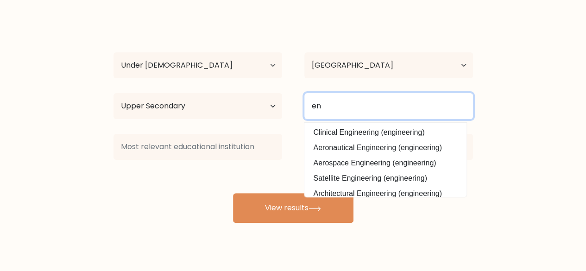
type input "e"
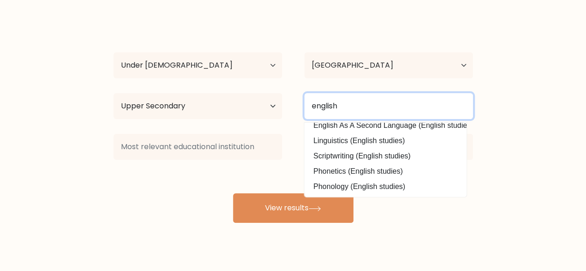
scroll to position [0, 0]
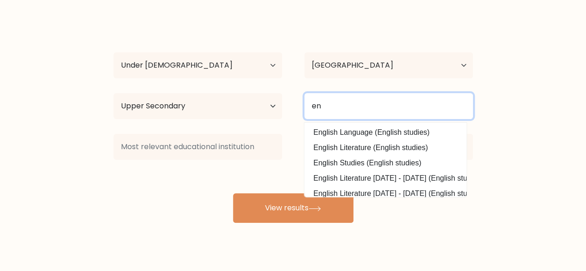
type input "e"
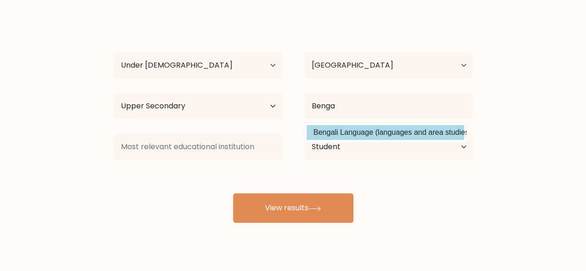
click at [350, 132] on option "Bengali Language (languages and area studies)" at bounding box center [386, 132] width 158 height 15
type input "Bengali Language"
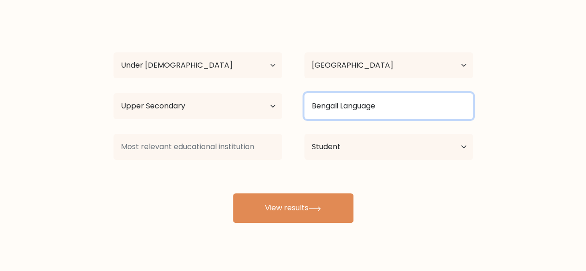
click at [381, 103] on input "Bengali Language" at bounding box center [388, 106] width 169 height 26
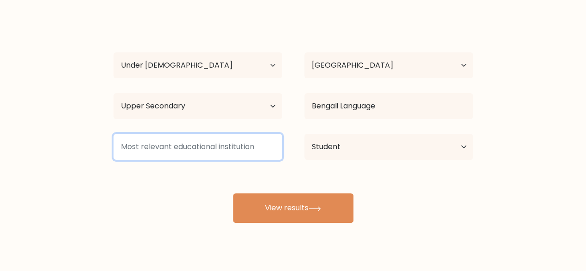
click at [234, 139] on input at bounding box center [197, 147] width 169 height 26
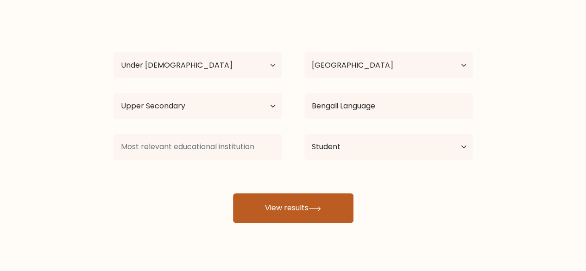
click at [272, 211] on button "View results" at bounding box center [293, 208] width 120 height 30
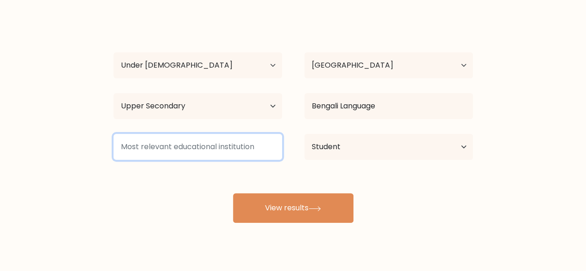
click at [227, 149] on input at bounding box center [197, 147] width 169 height 26
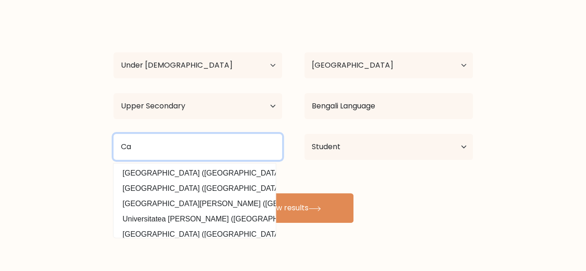
type input "C"
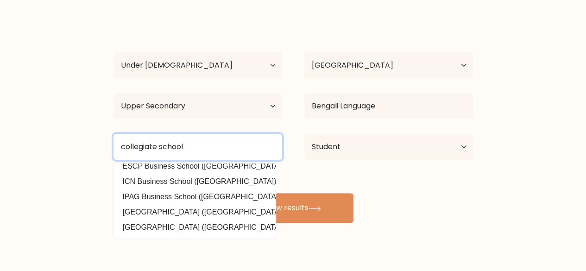
scroll to position [80, 0]
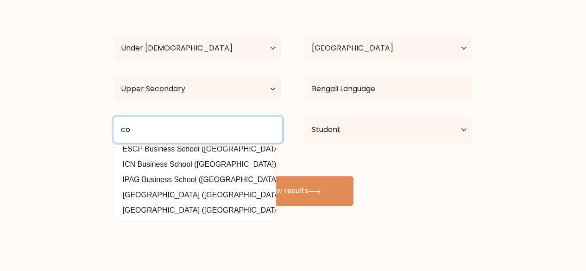
type input "c"
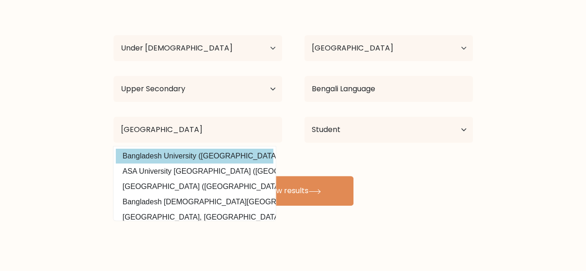
click at [178, 151] on option "Bangladesh University (Bangladesh)" at bounding box center [195, 156] width 158 height 15
type input "[GEOGRAPHIC_DATA]"
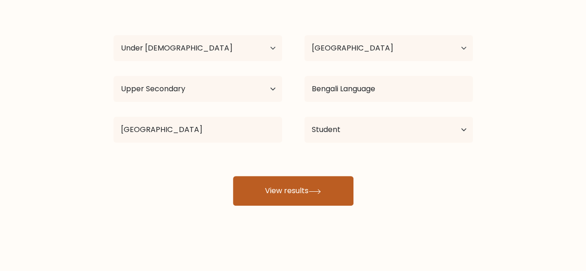
click at [274, 193] on button "View results" at bounding box center [293, 191] width 120 height 30
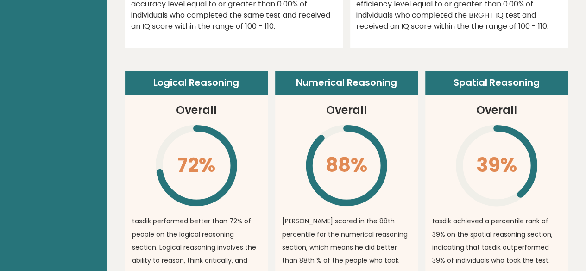
scroll to position [646, 0]
